Goal: Task Accomplishment & Management: Manage account settings

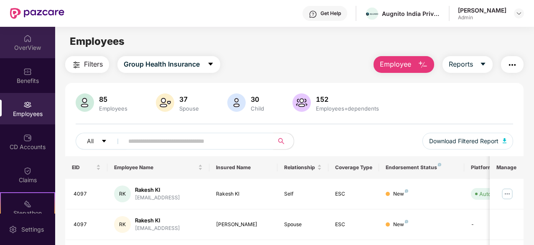
click at [33, 45] on div "OverView" at bounding box center [27, 47] width 55 height 8
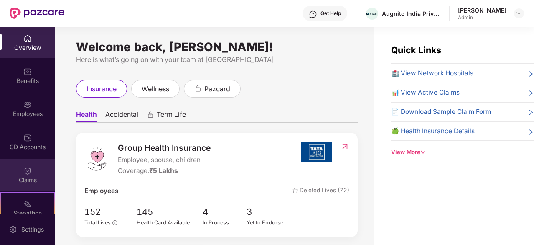
click at [28, 103] on img at bounding box center [27, 104] width 8 height 8
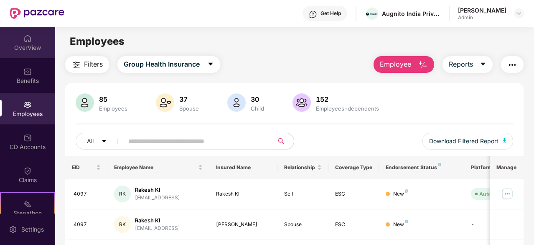
click at [35, 49] on div "OverView" at bounding box center [27, 47] width 55 height 8
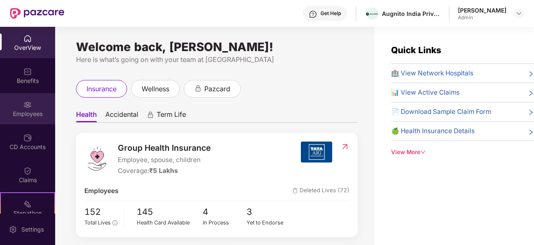
click at [33, 112] on div "Employees" at bounding box center [27, 114] width 55 height 8
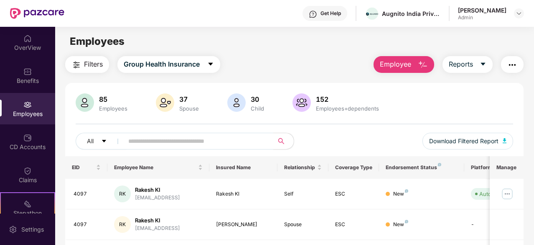
click at [419, 61] on img "button" at bounding box center [423, 65] width 10 height 10
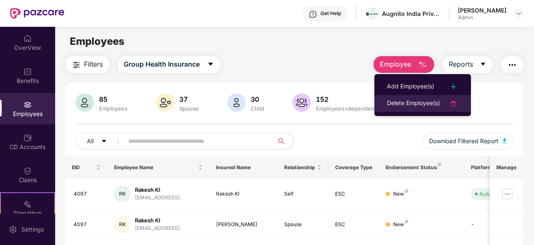
click at [414, 106] on div "Delete Employee(s)" at bounding box center [413, 103] width 53 height 10
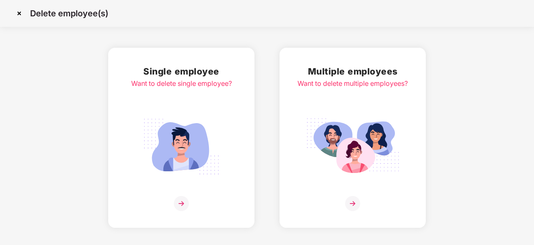
click at [352, 197] on img at bounding box center [352, 203] width 15 height 15
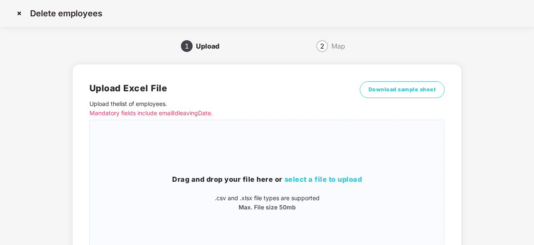
click at [17, 14] on img at bounding box center [19, 13] width 13 height 13
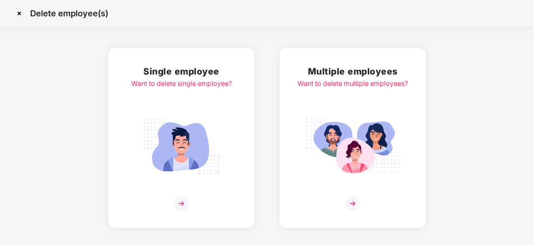
click at [190, 191] on div "Single employee Want to delete single employee?" at bounding box center [181, 137] width 101 height 146
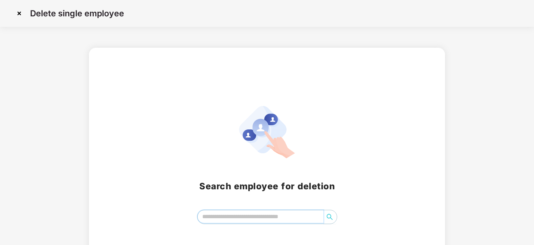
click at [272, 210] on input "search" at bounding box center [261, 216] width 126 height 13
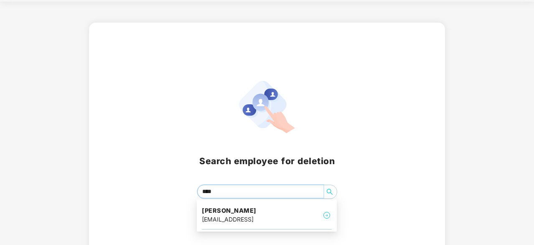
scroll to position [37, 0]
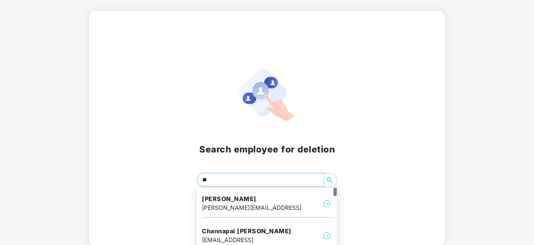
type input "*"
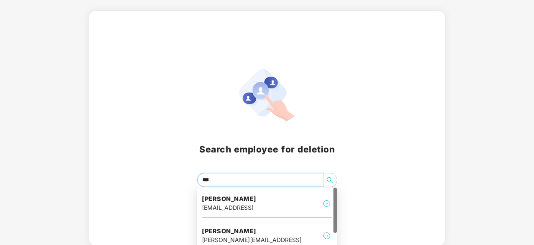
type input "****"
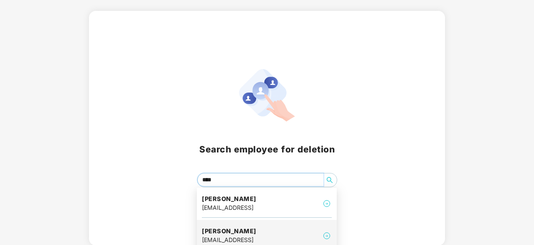
click at [257, 234] on h4 "[PERSON_NAME]" at bounding box center [229, 231] width 55 height 8
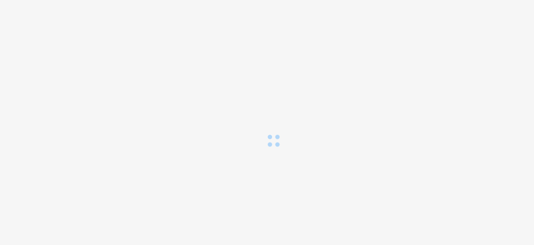
scroll to position [0, 0]
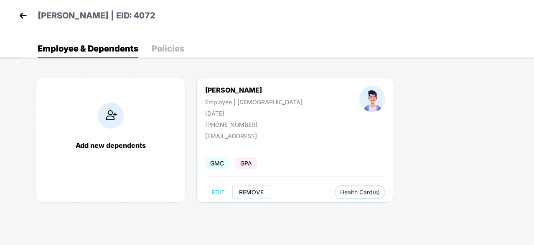
click at [260, 194] on span "REMOVE" at bounding box center [251, 192] width 25 height 7
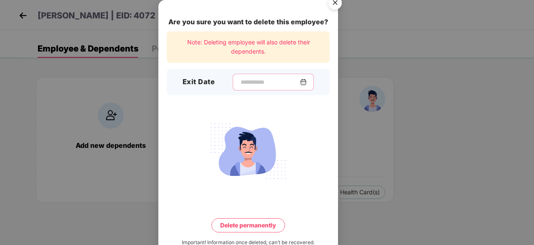
click at [300, 79] on input at bounding box center [270, 82] width 60 height 9
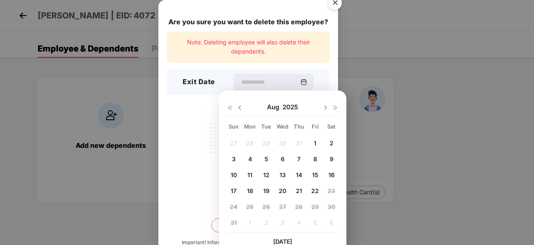
click at [281, 191] on span "20" at bounding box center [283, 190] width 8 height 7
type input "**********"
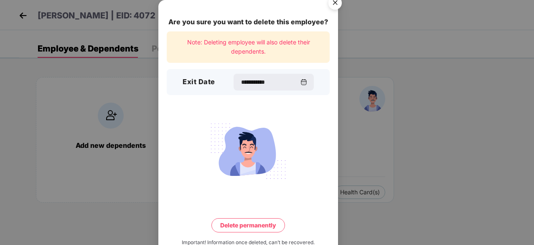
scroll to position [22, 0]
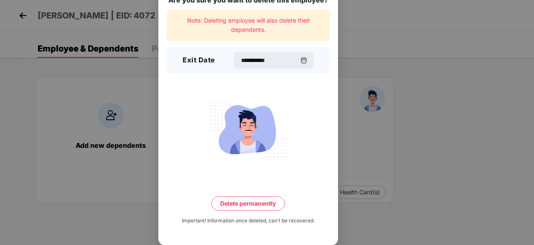
click at [268, 196] on button "Delete permanently" at bounding box center [249, 203] width 74 height 14
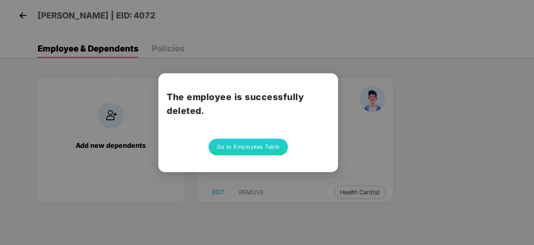
scroll to position [0, 0]
click at [283, 148] on button "Go to Employees Table" at bounding box center [248, 146] width 79 height 17
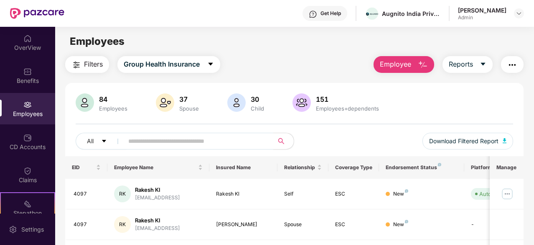
click at [412, 62] on button "Employee" at bounding box center [404, 64] width 61 height 17
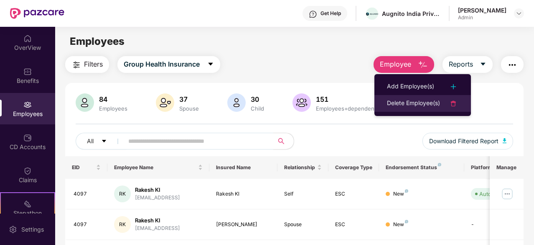
click at [416, 102] on div "Delete Employee(s)" at bounding box center [413, 103] width 53 height 10
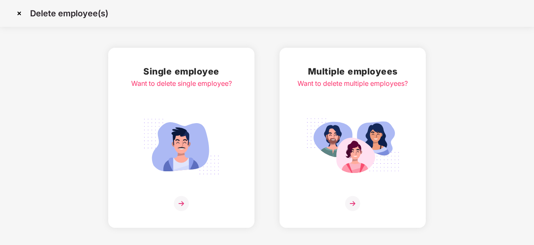
click at [186, 198] on img at bounding box center [181, 203] width 15 height 15
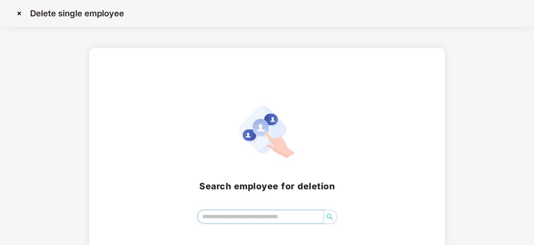
click at [269, 219] on input "search" at bounding box center [261, 216] width 126 height 13
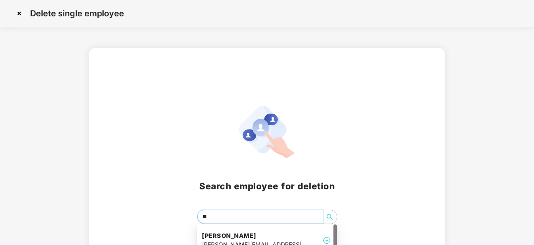
type input "***"
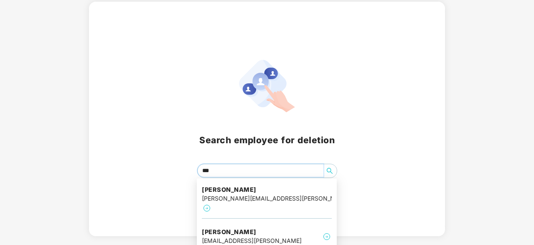
scroll to position [76, 0]
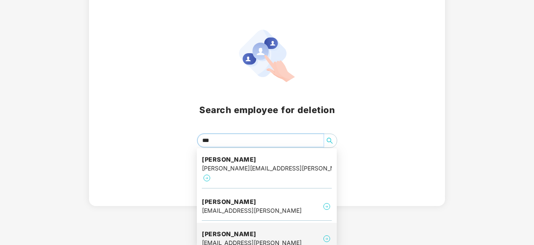
click at [270, 225] on div "[PERSON_NAME] [EMAIL_ADDRESS][PERSON_NAME]" at bounding box center [267, 239] width 130 height 28
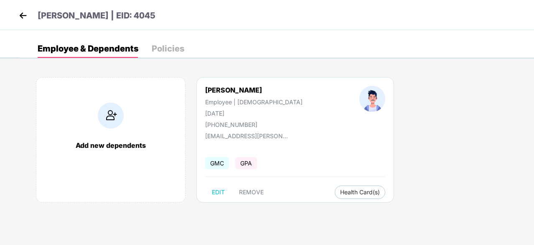
click at [24, 17] on img at bounding box center [23, 15] width 13 height 13
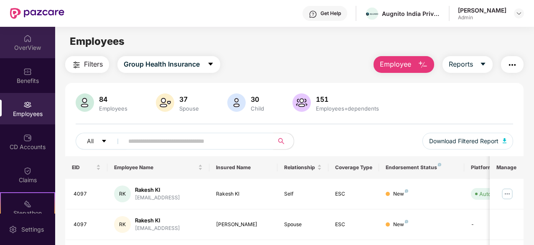
click at [33, 48] on div "OverView" at bounding box center [27, 47] width 55 height 8
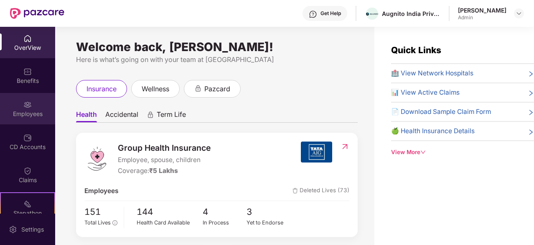
click at [26, 108] on img at bounding box center [27, 104] width 8 height 8
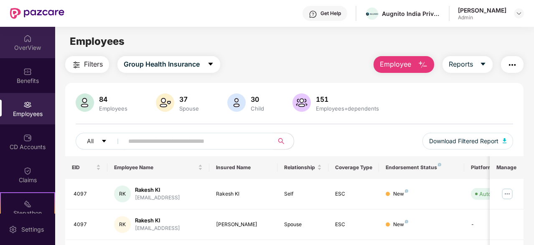
click at [37, 38] on div "OverView" at bounding box center [27, 42] width 55 height 31
